Goal: Transaction & Acquisition: Purchase product/service

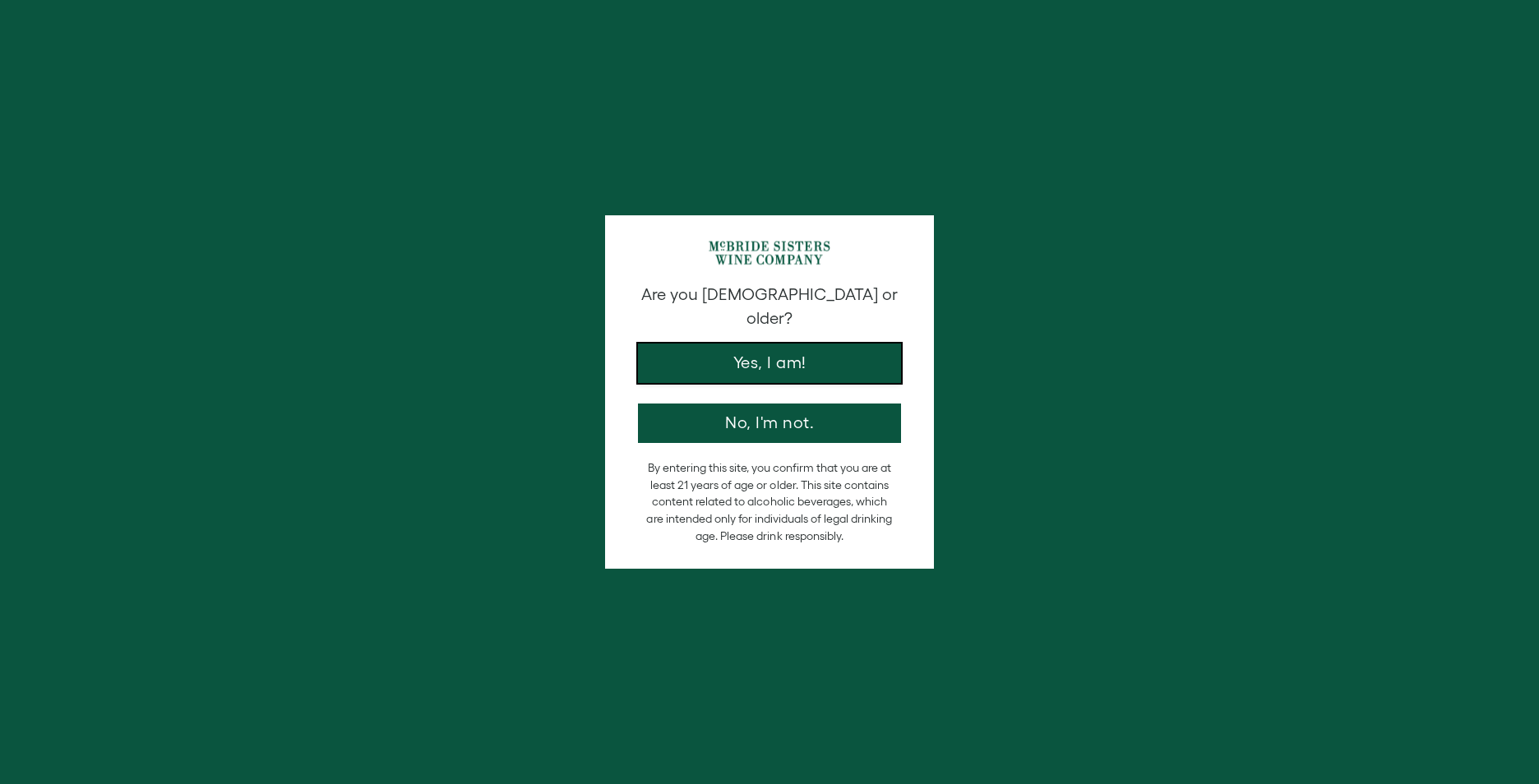
click at [815, 344] on button "Yes, I am!" at bounding box center [769, 364] width 263 height 40
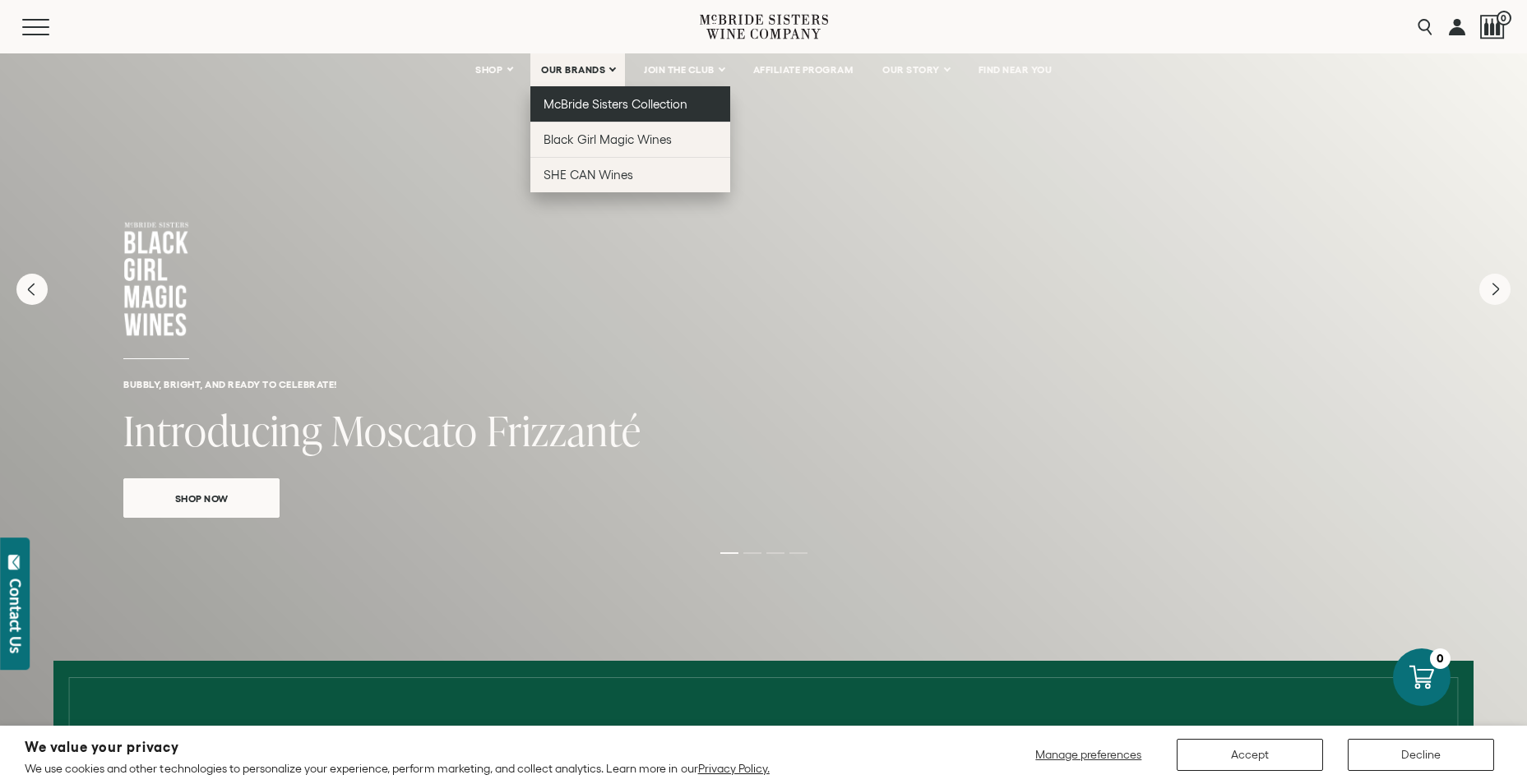
click at [612, 104] on span "McBride Sisters Collection" at bounding box center [615, 104] width 145 height 14
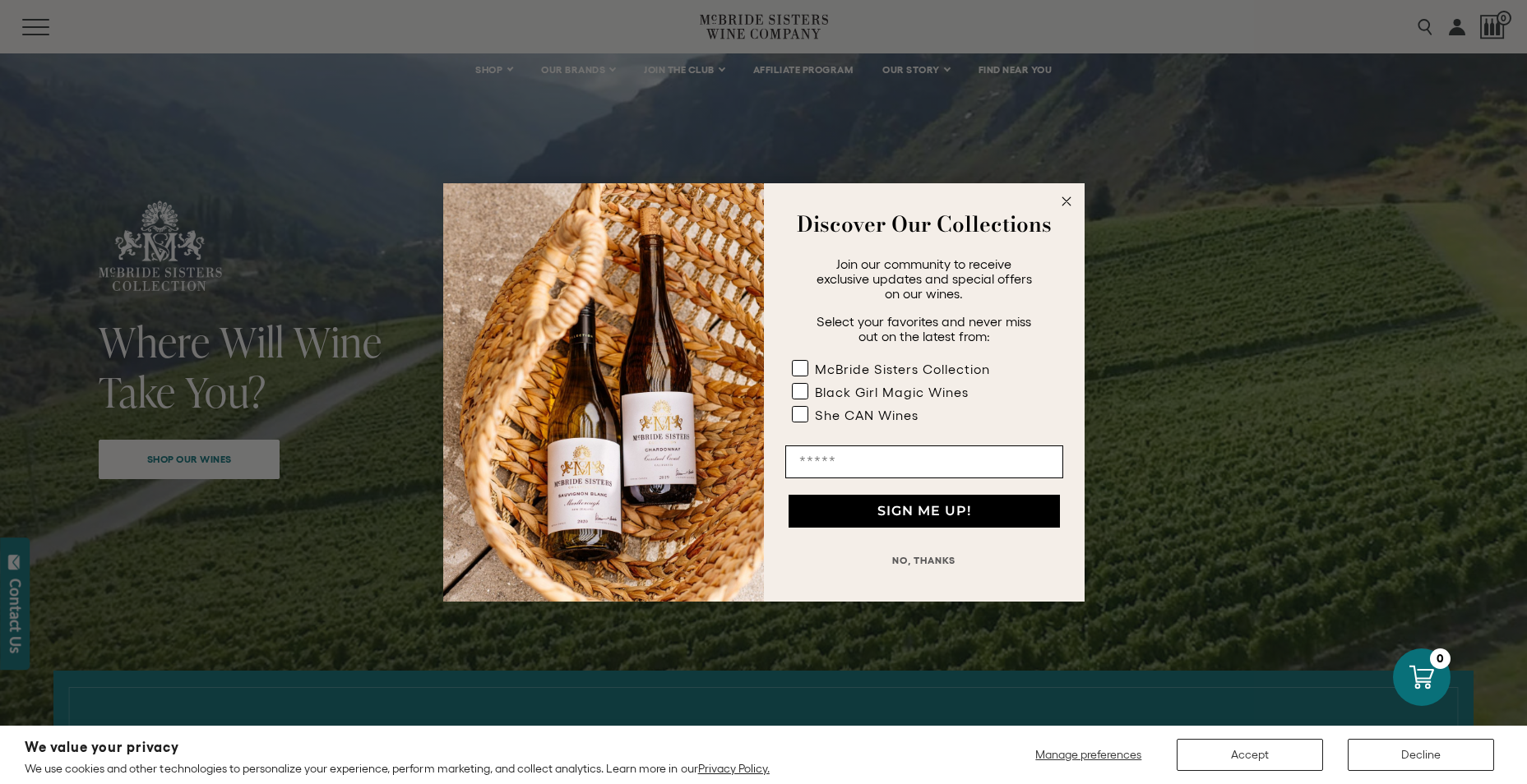
click at [1067, 200] on circle "Close dialog" at bounding box center [1065, 200] width 19 height 19
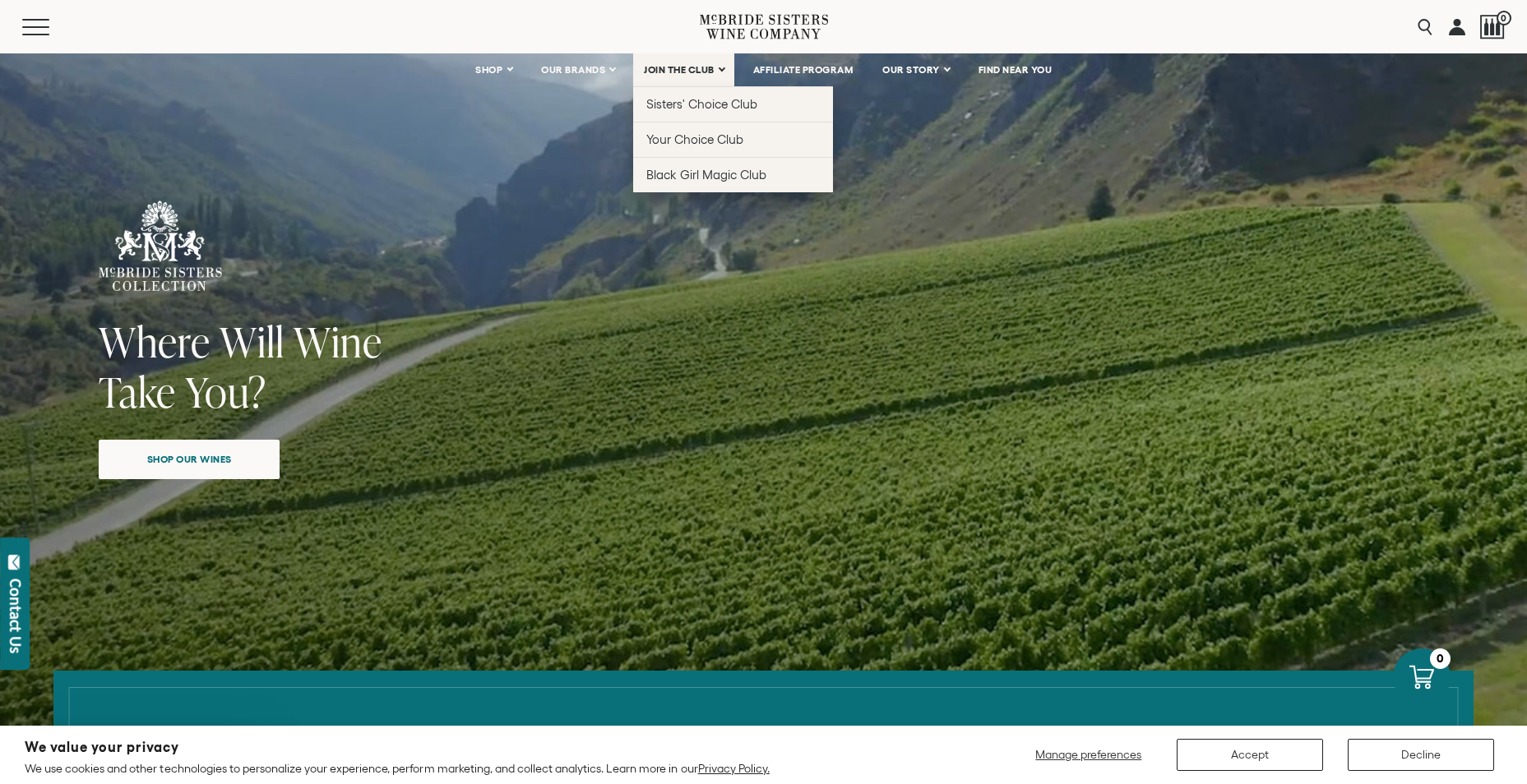
click at [702, 74] on span "JOIN THE CLUB" at bounding box center [679, 69] width 71 height 12
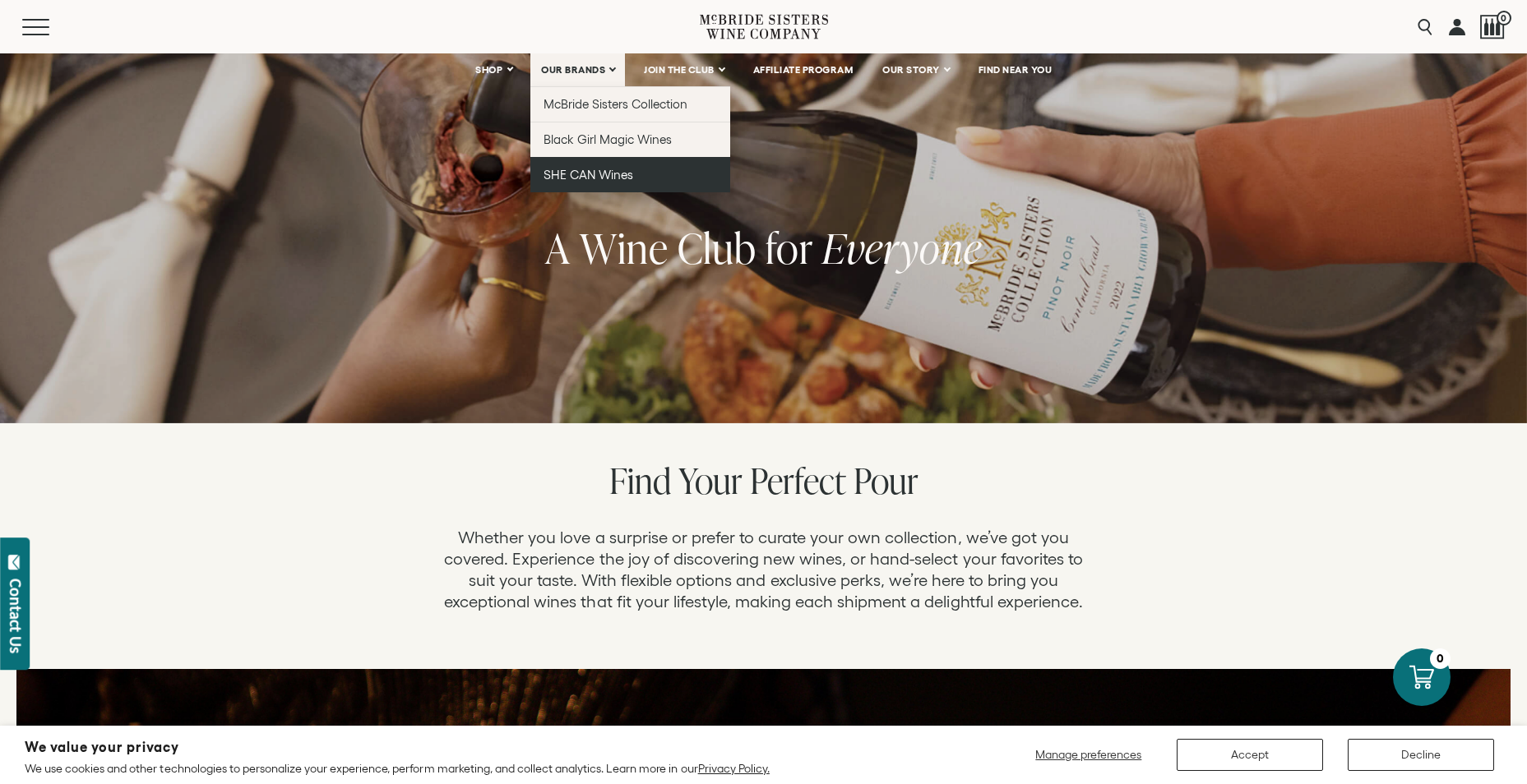
click at [603, 171] on span "SHE CAN Wines" at bounding box center [588, 175] width 90 height 14
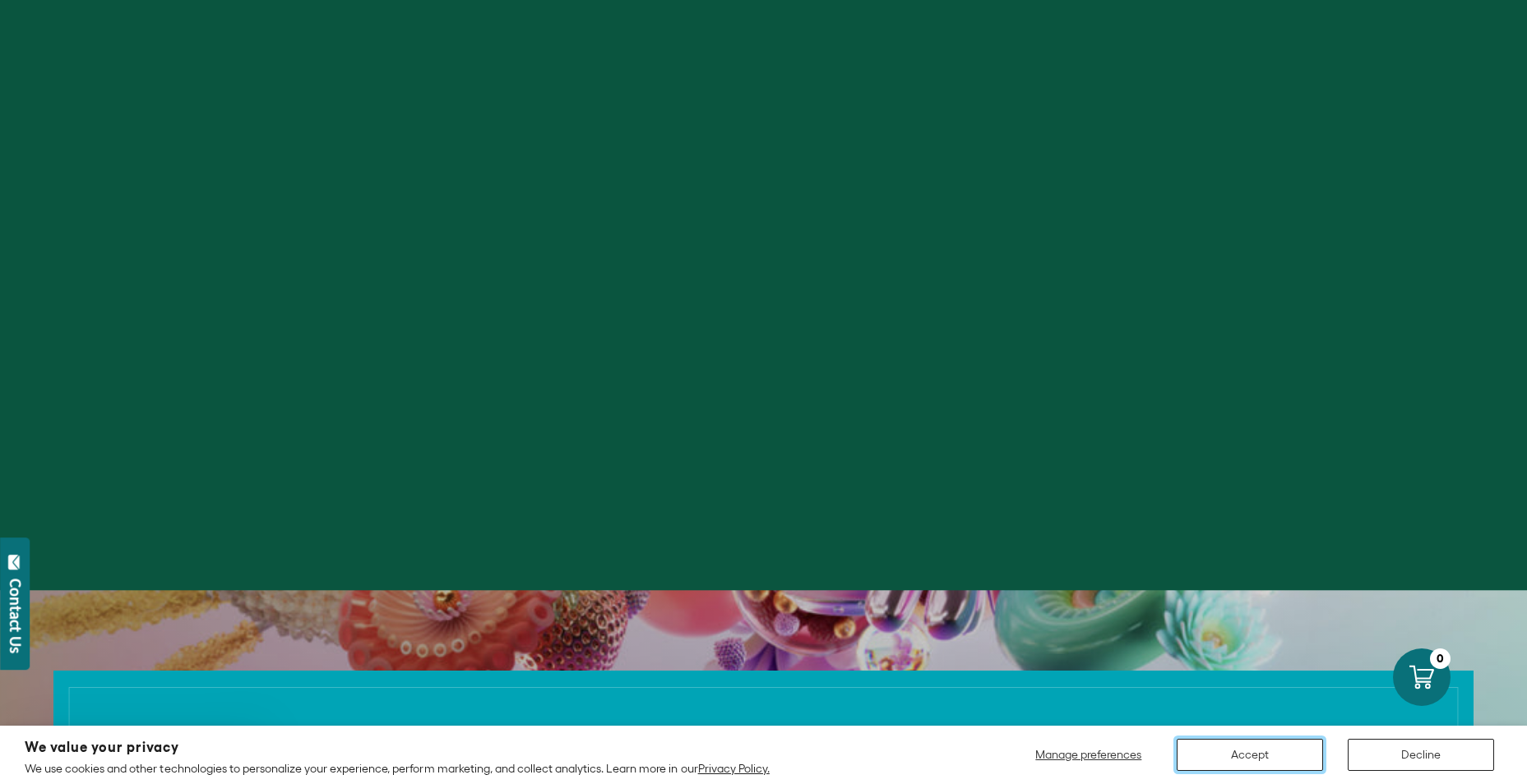
click at [1286, 750] on button "Accept" at bounding box center [1249, 755] width 146 height 32
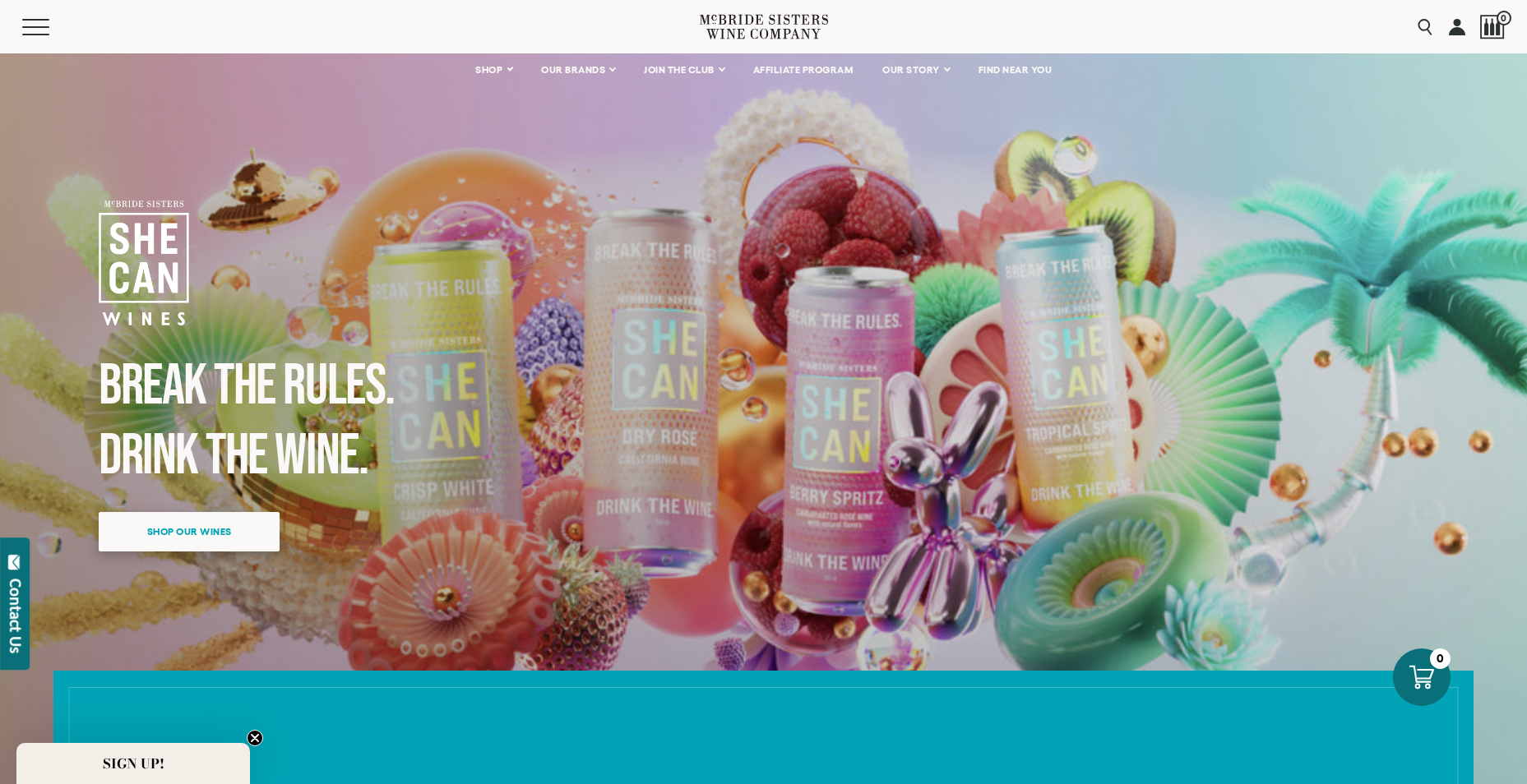
click at [206, 538] on span "Shop our wines" at bounding box center [190, 532] width 142 height 32
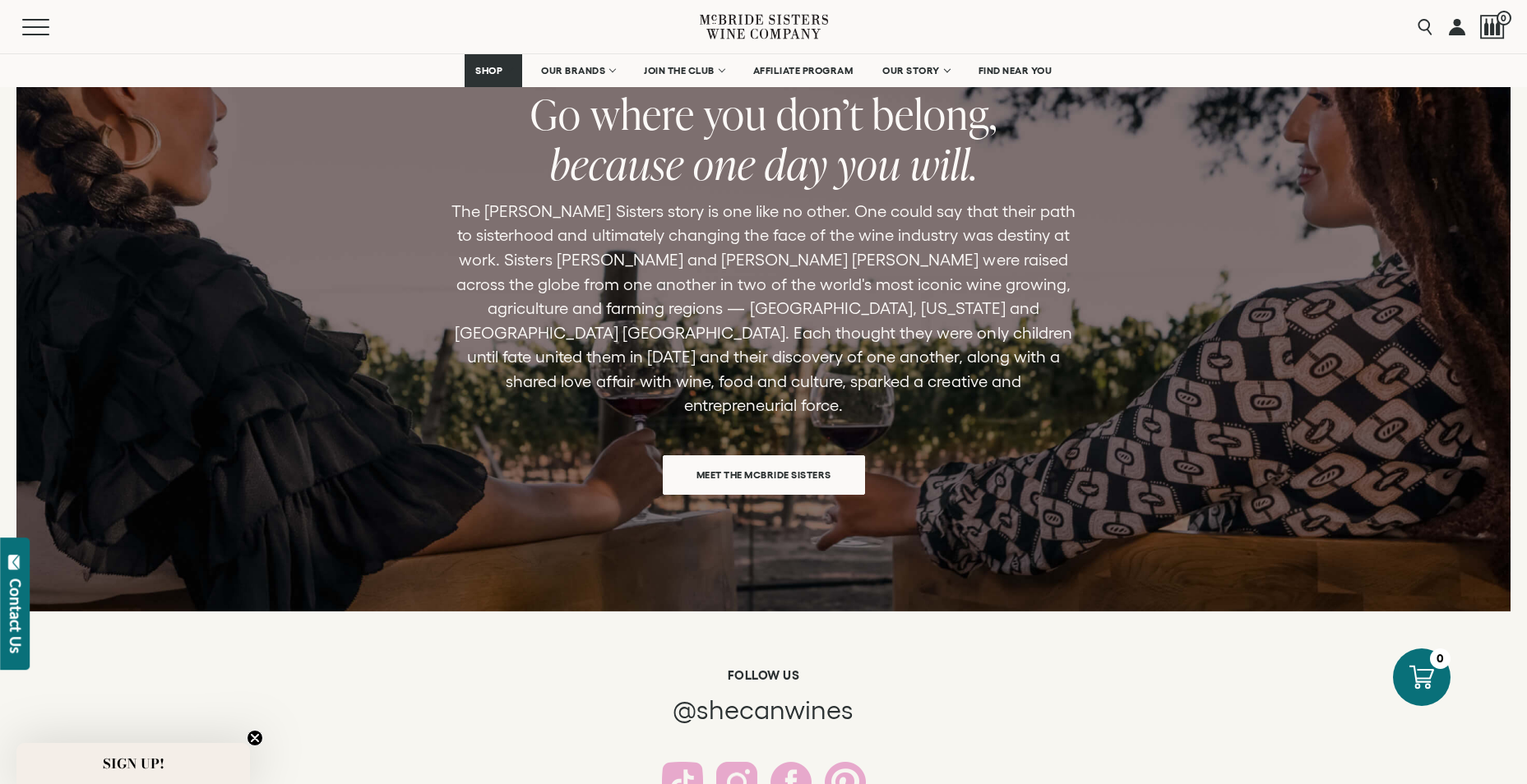
scroll to position [2414, 0]
